Goal: Task Accomplishment & Management: Use online tool/utility

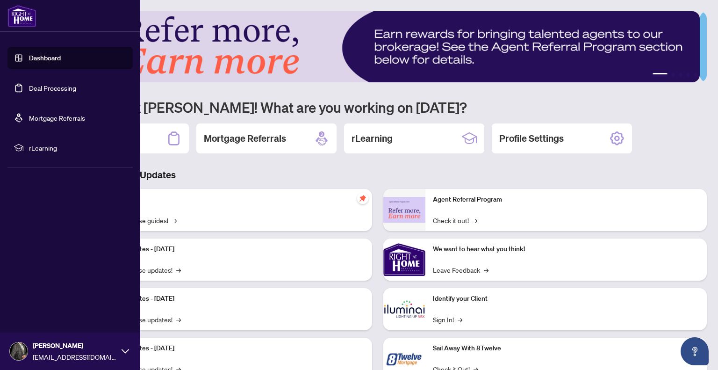
click at [54, 87] on link "Deal Processing" at bounding box center [52, 88] width 47 height 8
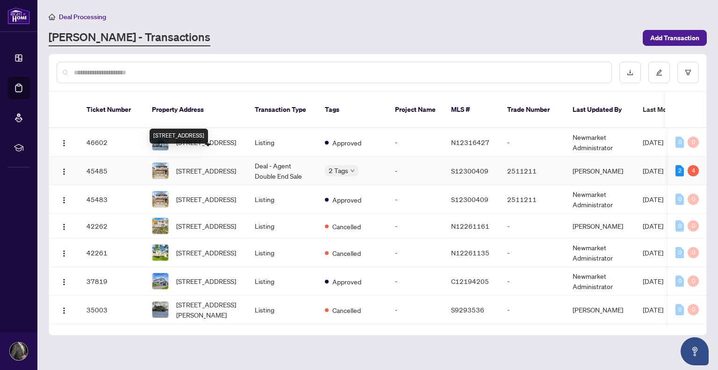
click at [194, 165] on span "19 Barnyard Tr, Barrie, Ontario L9J 0C2, Canada" at bounding box center [206, 170] width 60 height 10
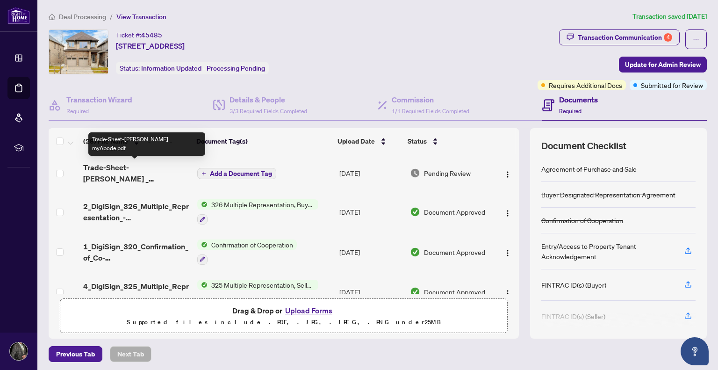
click at [135, 167] on span "Trade-Sheet-RAHR _ myAbode.pdf" at bounding box center [136, 173] width 106 height 22
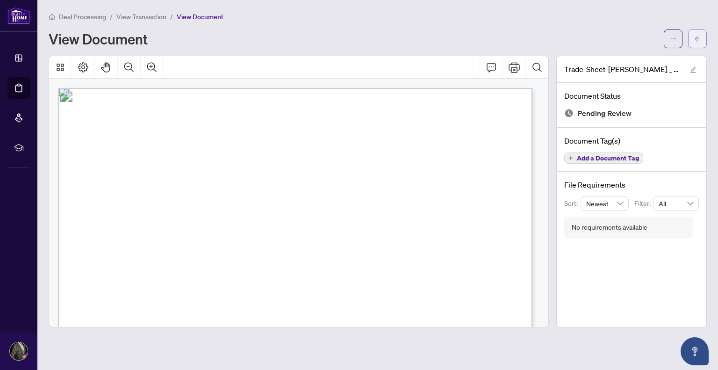
click at [699, 41] on icon "arrow-left" at bounding box center [697, 39] width 7 height 7
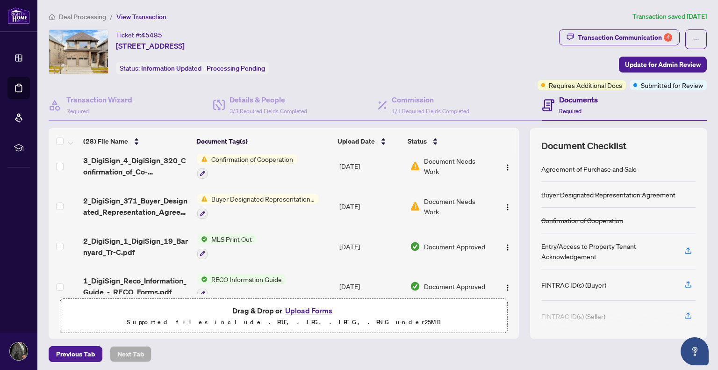
scroll to position [957, 0]
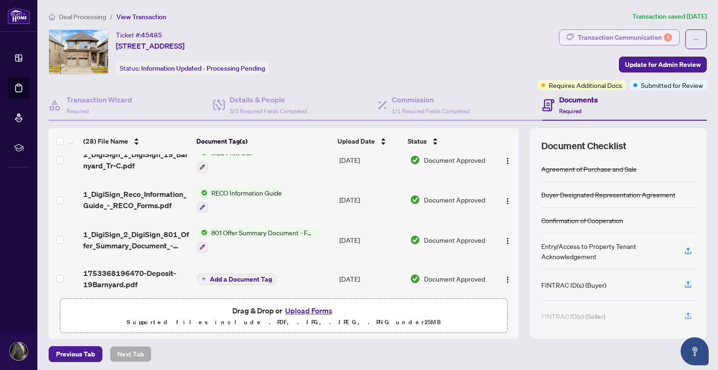
click at [622, 35] on div "Transaction Communication 4" at bounding box center [625, 37] width 94 height 15
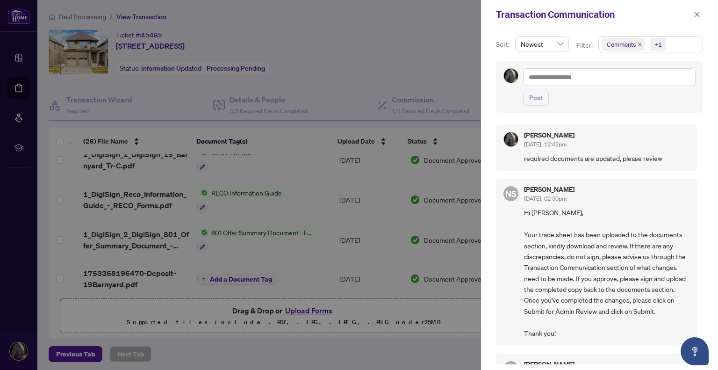
click at [639, 43] on icon "close" at bounding box center [639, 44] width 5 height 5
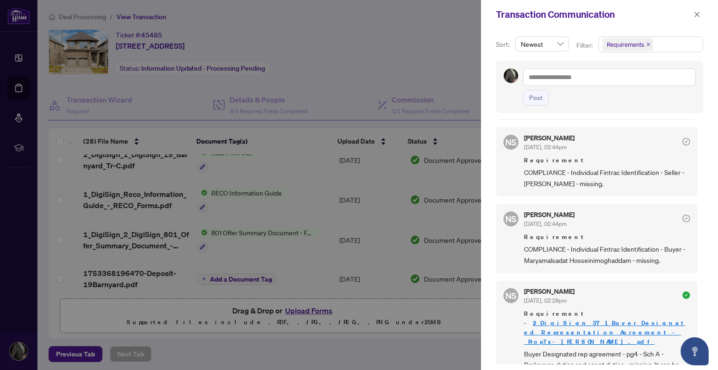
scroll to position [142, 0]
